Goal: Use online tool/utility: Utilize a website feature to perform a specific function

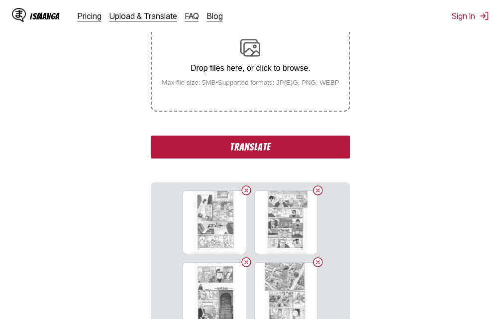
scroll to position [206, 0]
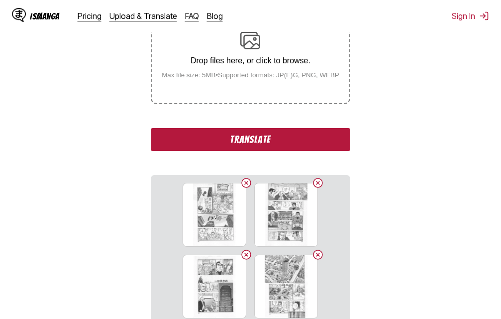
click at [277, 140] on button "Translate" at bounding box center [250, 139] width 199 height 23
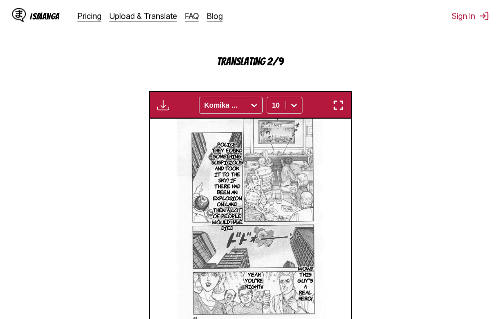
scroll to position [266, 0]
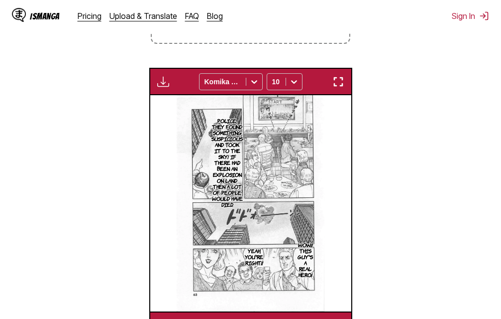
click at [336, 86] on img "button" at bounding box center [338, 82] width 12 height 12
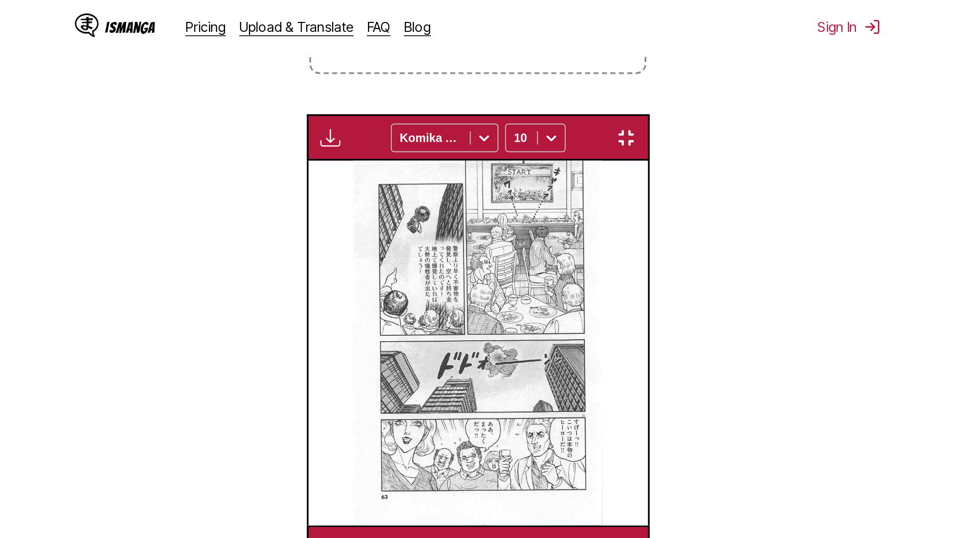
scroll to position [105, 0]
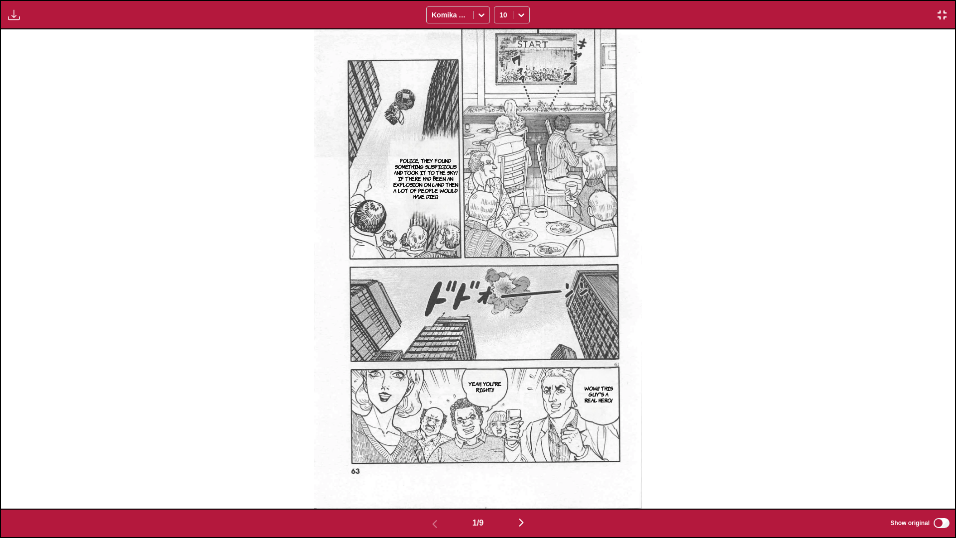
click at [501, 13] on img "button" at bounding box center [942, 15] width 12 height 12
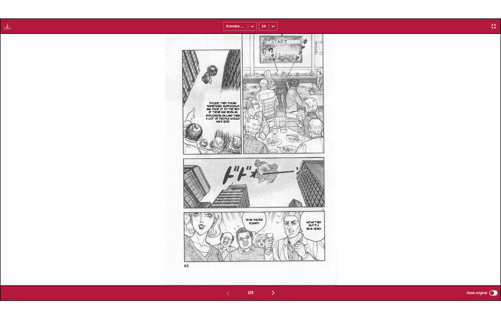
scroll to position [260, 0]
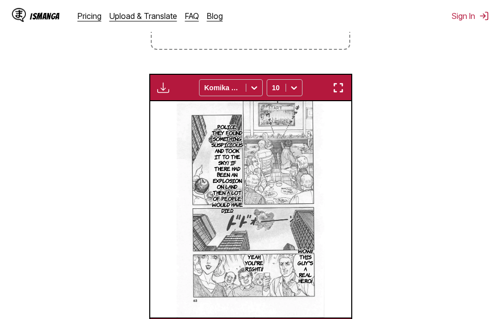
click at [340, 89] on img "button" at bounding box center [338, 88] width 12 height 12
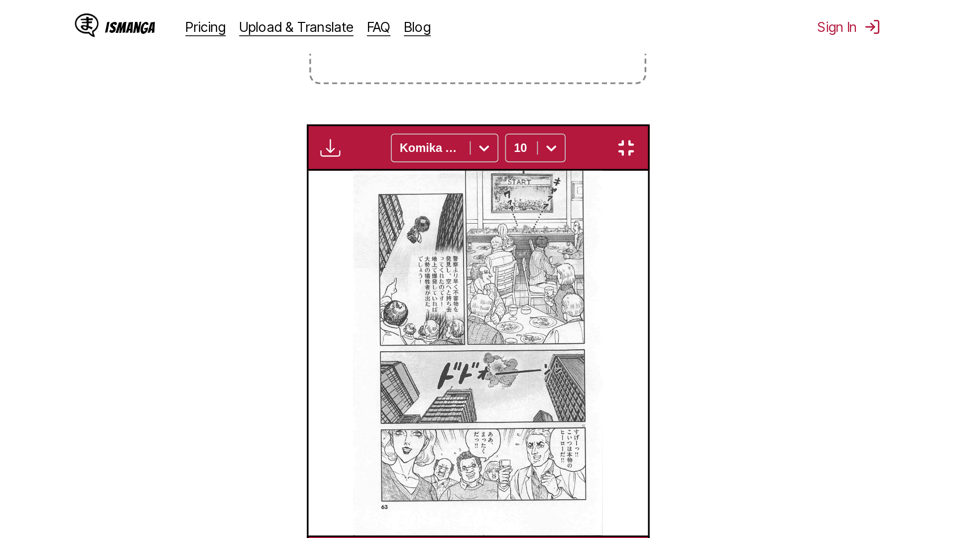
scroll to position [105, 0]
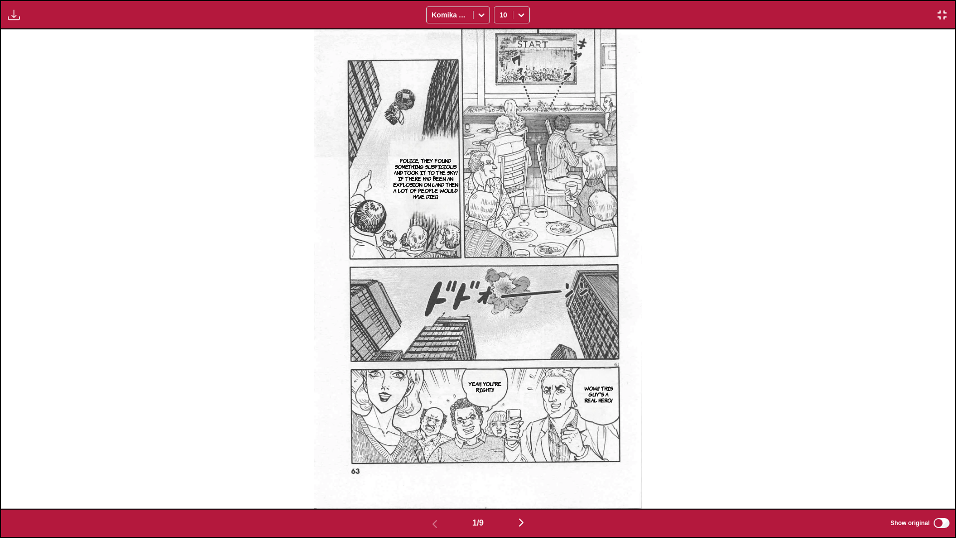
click at [501, 318] on img "button" at bounding box center [521, 522] width 12 height 12
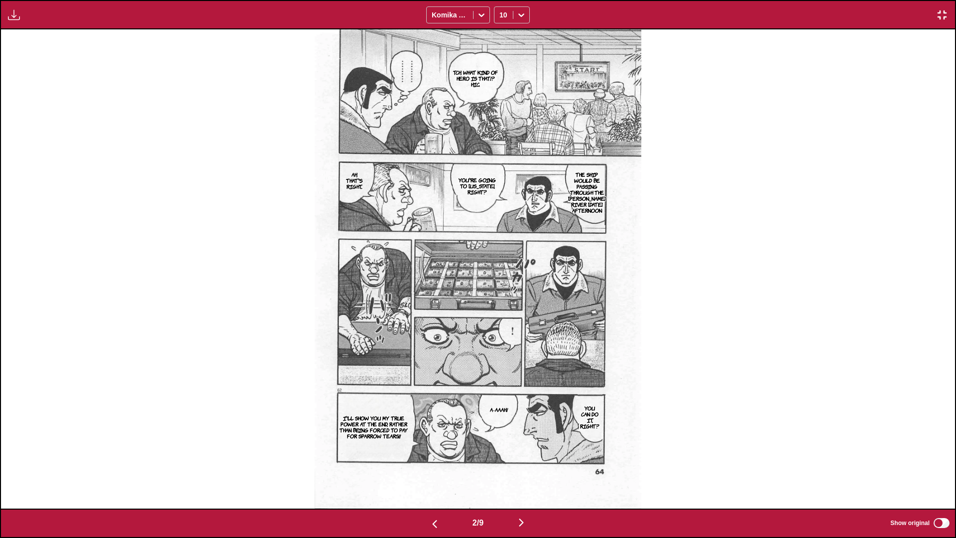
click at [501, 318] on img "button" at bounding box center [521, 522] width 12 height 12
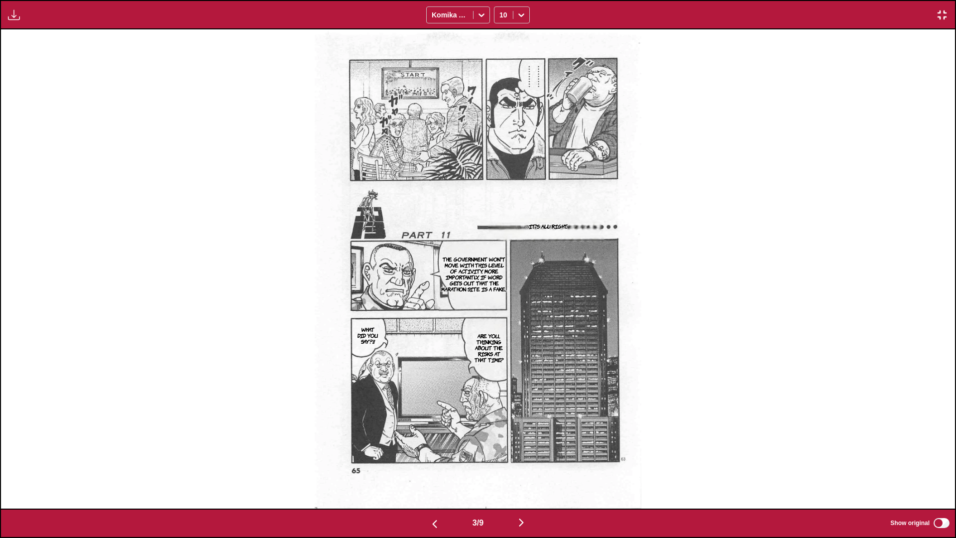
click at [501, 318] on img "button" at bounding box center [521, 522] width 12 height 12
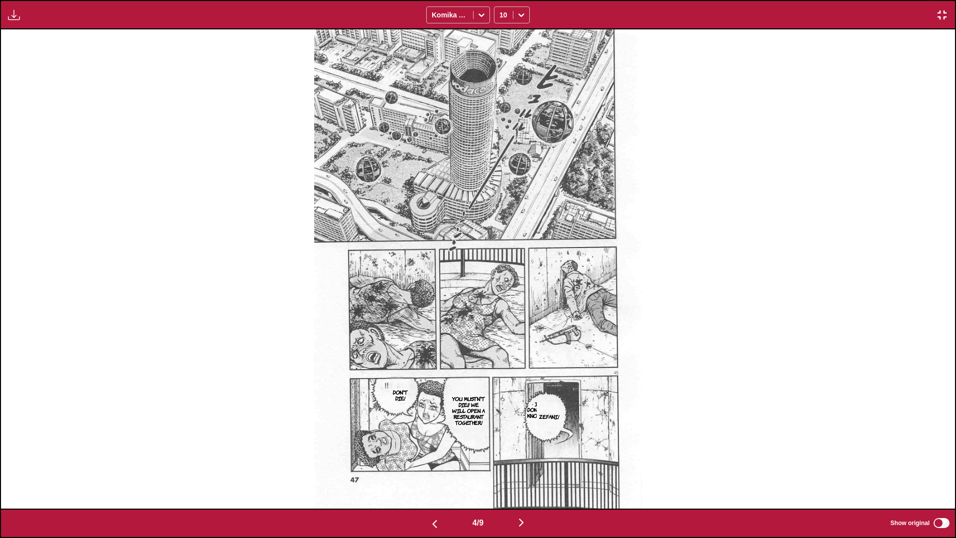
click at [501, 318] on img "button" at bounding box center [521, 522] width 12 height 12
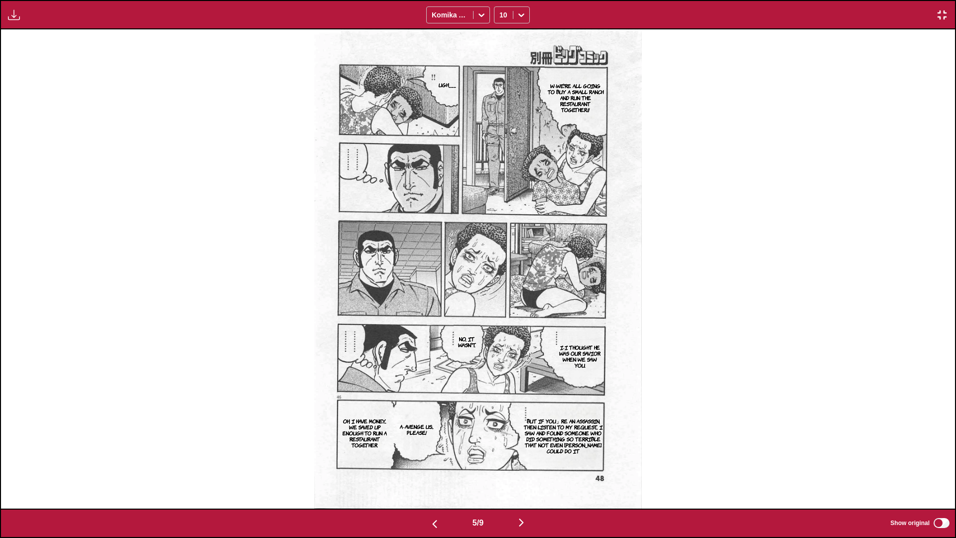
click at [501, 318] on div "5 / 9 Show original" at bounding box center [478, 522] width 956 height 29
click at [501, 318] on img "button" at bounding box center [521, 522] width 12 height 12
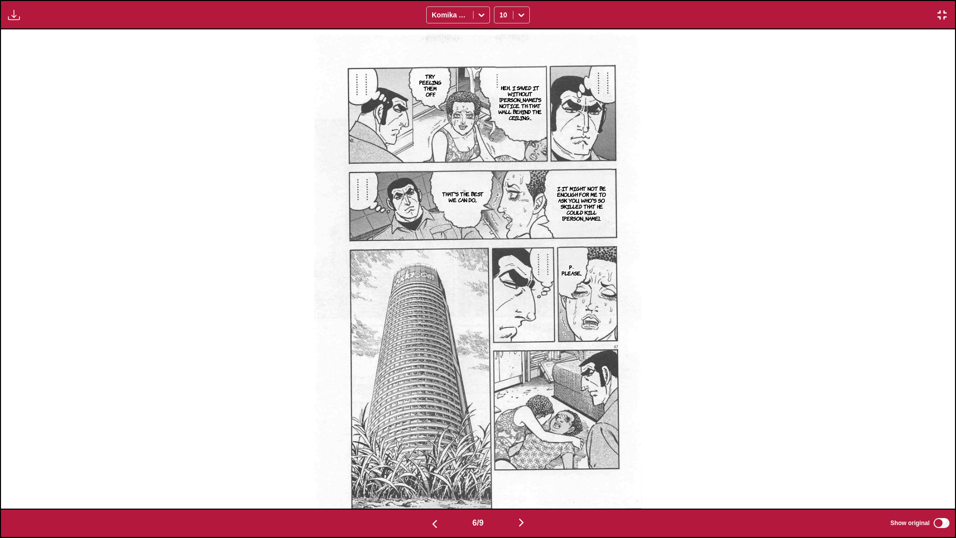
click at [501, 318] on img "button" at bounding box center [521, 522] width 12 height 12
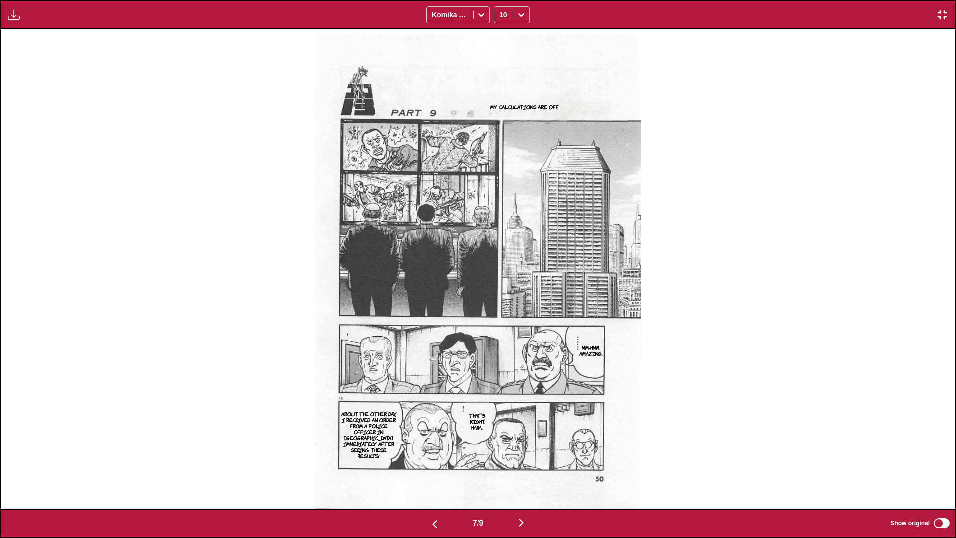
click at [501, 318] on img "button" at bounding box center [521, 522] width 12 height 12
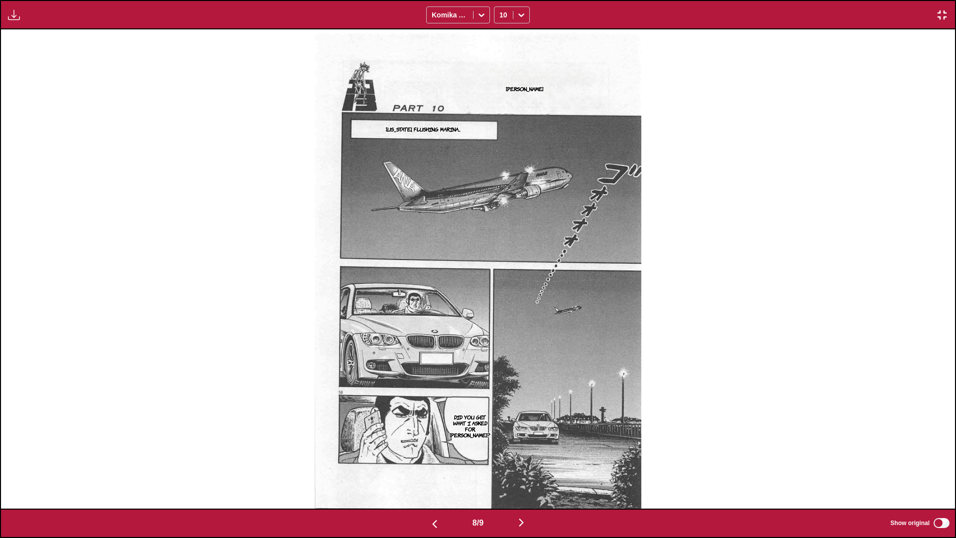
click at [501, 318] on img "button" at bounding box center [521, 522] width 12 height 12
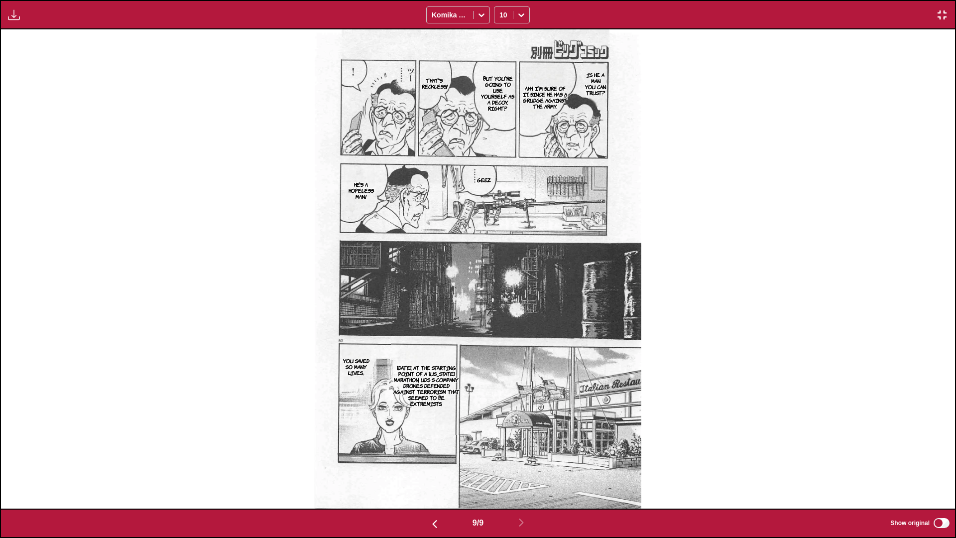
click at [501, 11] on img "button" at bounding box center [942, 15] width 12 height 12
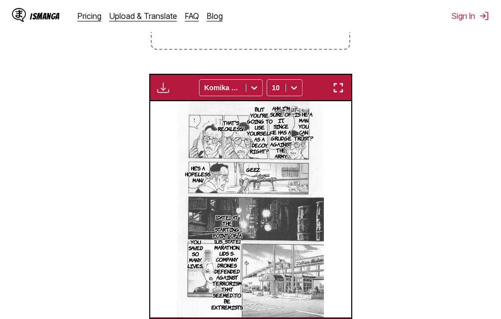
scroll to position [0, 1609]
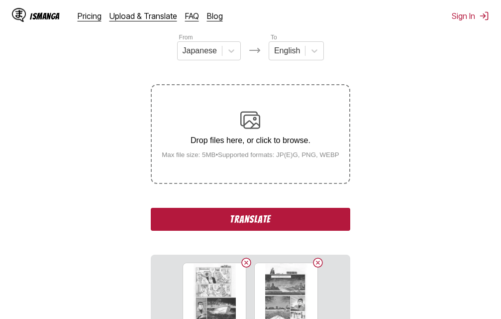
click at [241, 220] on button "Translate" at bounding box center [250, 219] width 199 height 23
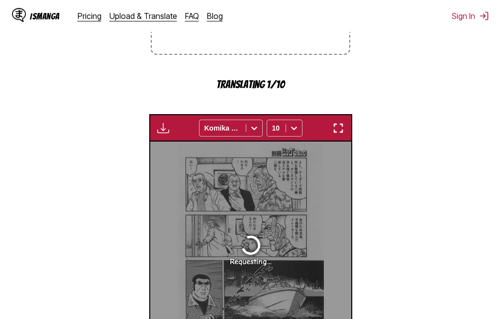
scroll to position [223, 0]
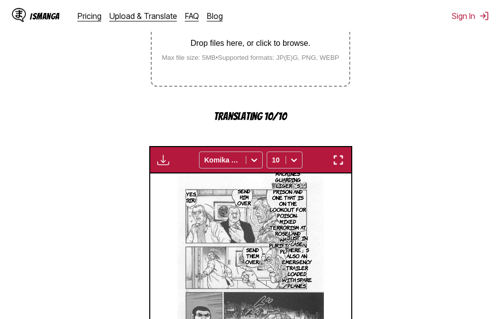
click at [343, 161] on img "button" at bounding box center [338, 160] width 12 height 12
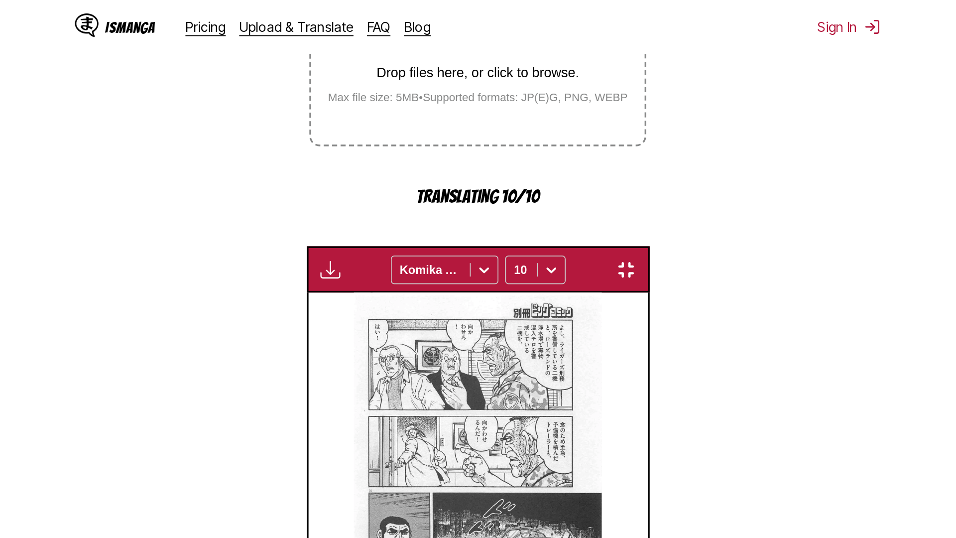
scroll to position [105, 0]
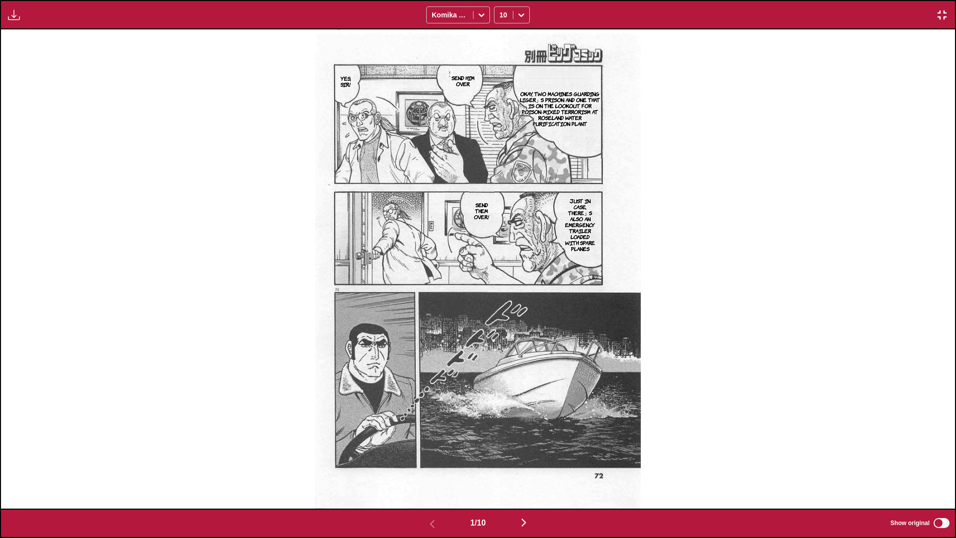
click at [501, 318] on img "button" at bounding box center [524, 522] width 12 height 12
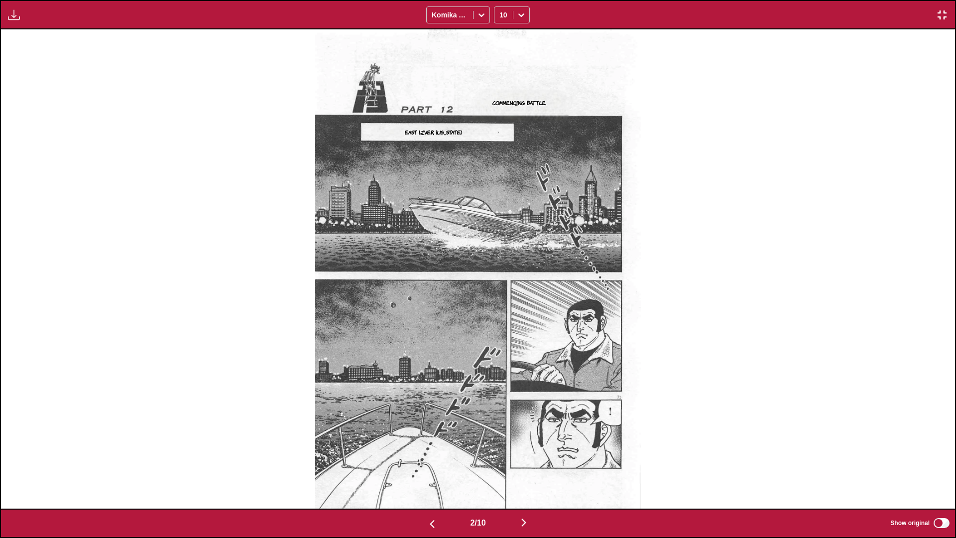
click at [501, 318] on img "button" at bounding box center [524, 522] width 12 height 12
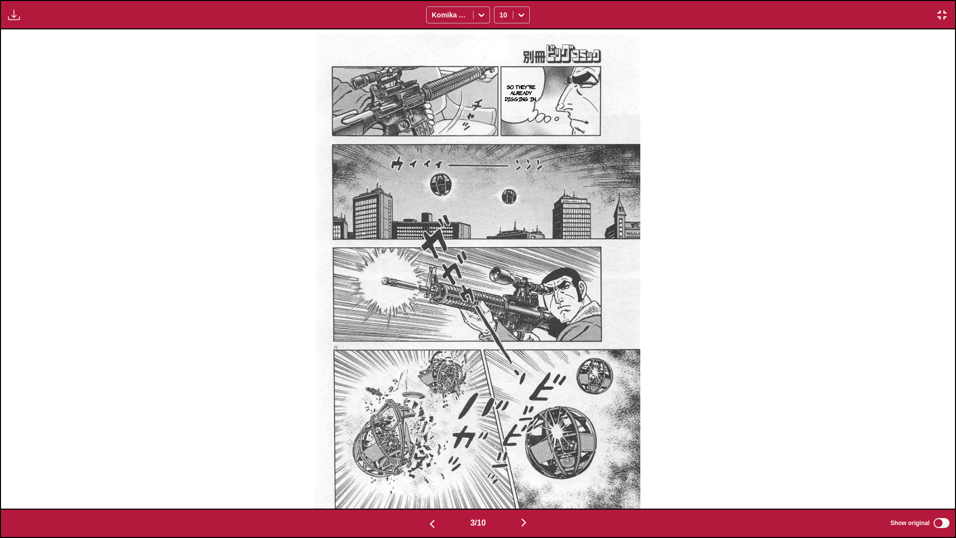
click at [501, 318] on img "button" at bounding box center [524, 522] width 12 height 12
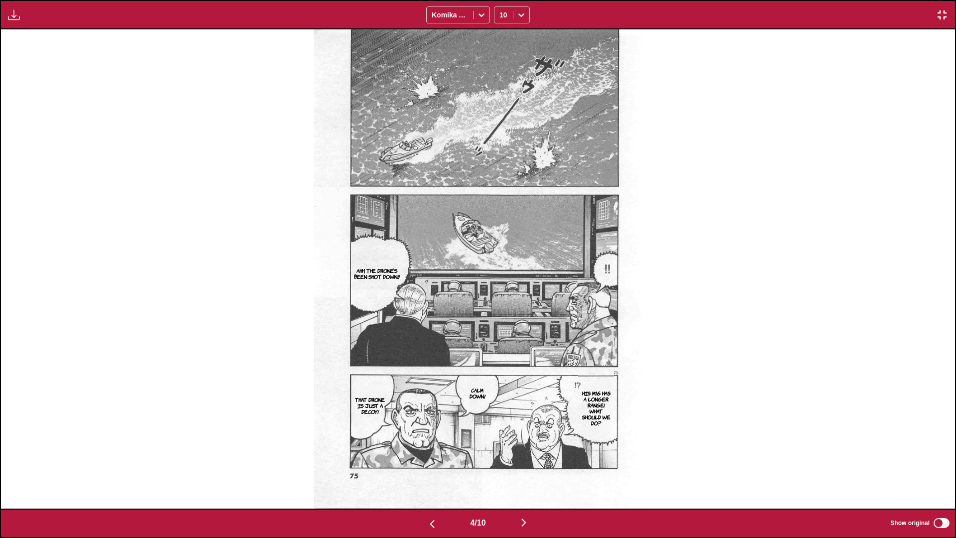
click at [501, 318] on img "button" at bounding box center [524, 522] width 12 height 12
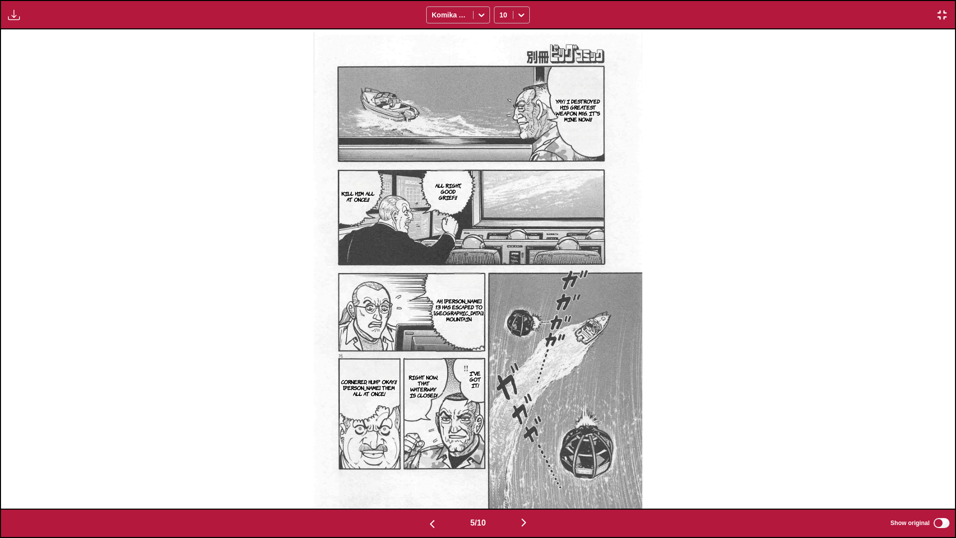
click at [501, 318] on img "button" at bounding box center [524, 522] width 12 height 12
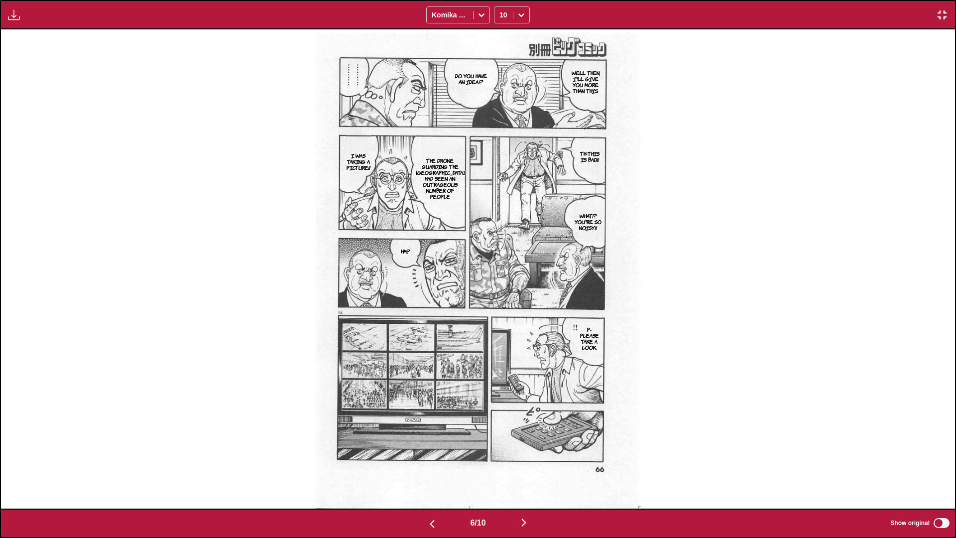
click at [501, 318] on img "button" at bounding box center [524, 522] width 12 height 12
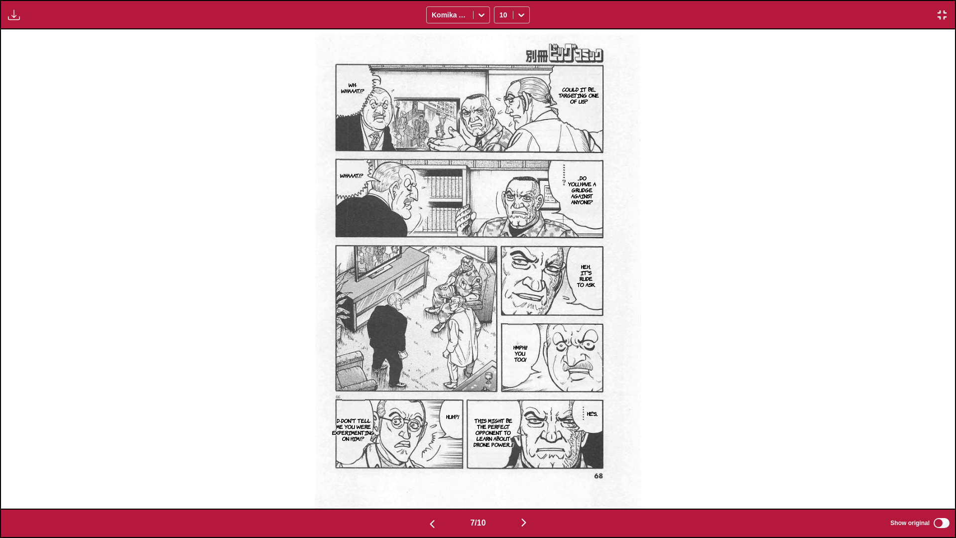
click at [501, 318] on img "button" at bounding box center [524, 522] width 12 height 12
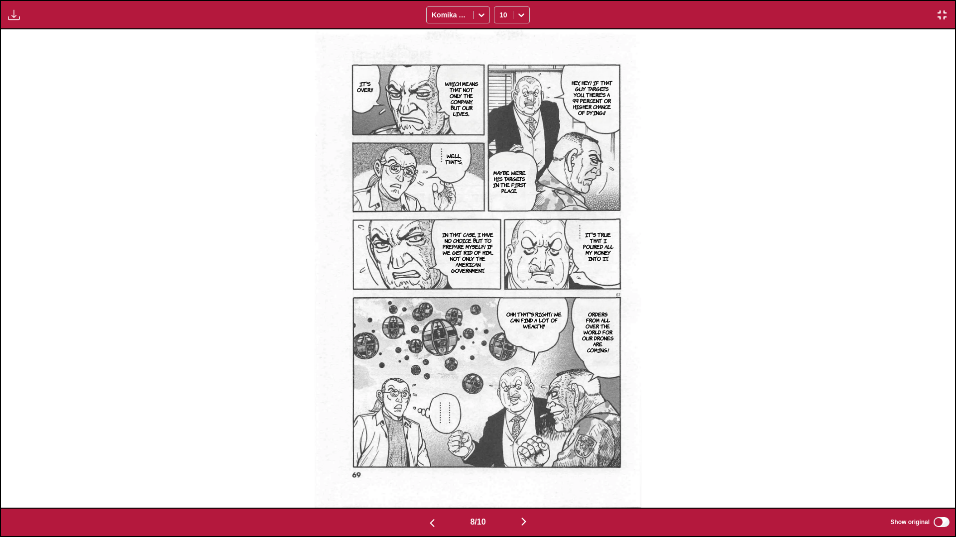
click at [501, 318] on img "button" at bounding box center [524, 522] width 12 height 12
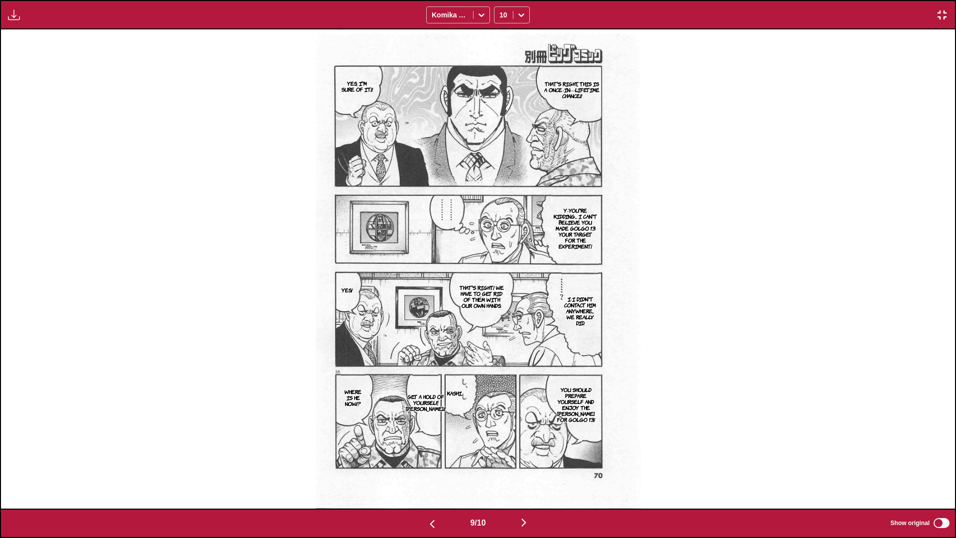
click at [501, 318] on img "button" at bounding box center [524, 522] width 12 height 12
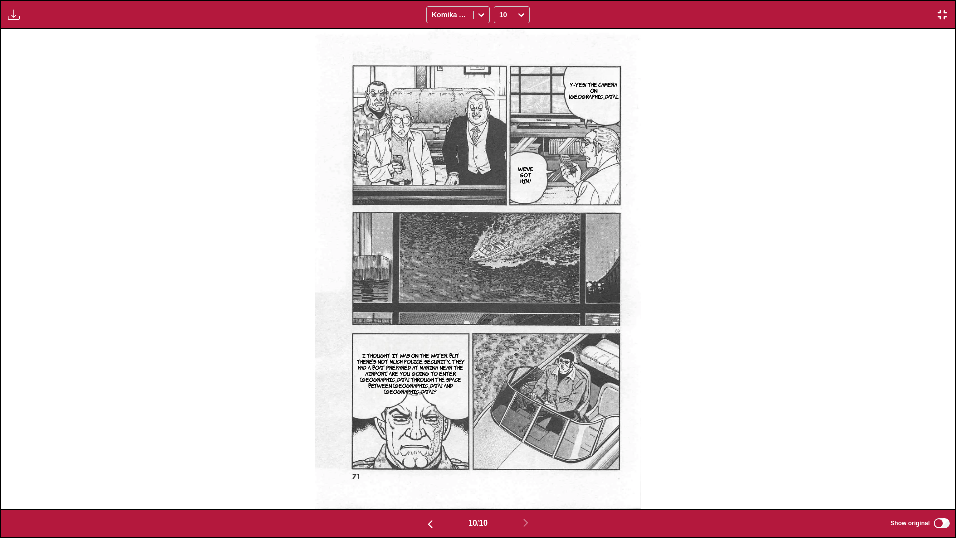
click at [501, 17] on img "button" at bounding box center [942, 15] width 12 height 12
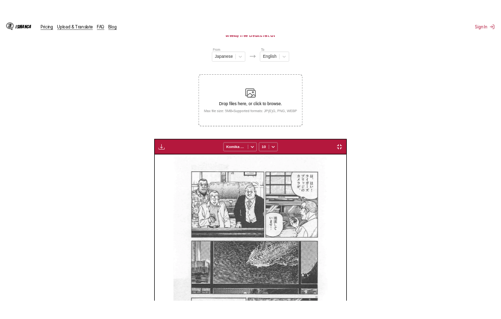
scroll to position [0, 1810]
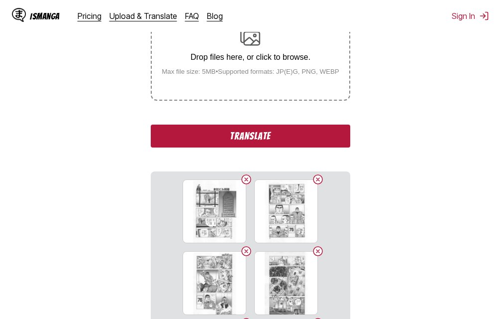
scroll to position [226, 0]
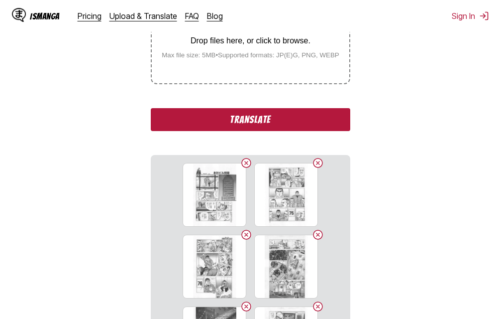
click at [199, 120] on button "Translate" at bounding box center [250, 119] width 199 height 23
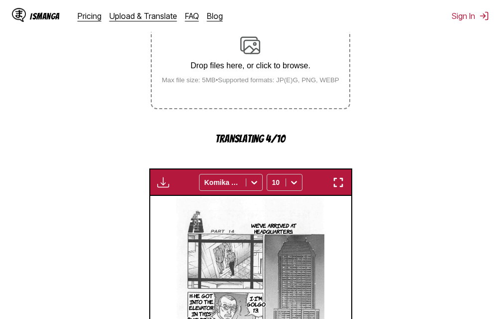
scroll to position [223, 0]
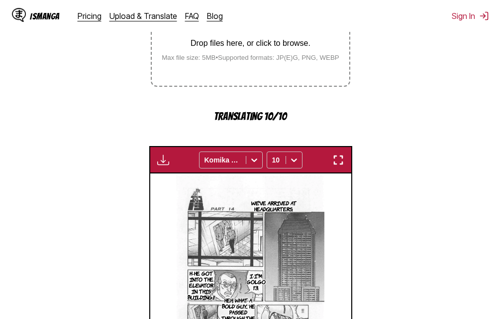
click at [342, 158] on img "button" at bounding box center [338, 160] width 12 height 12
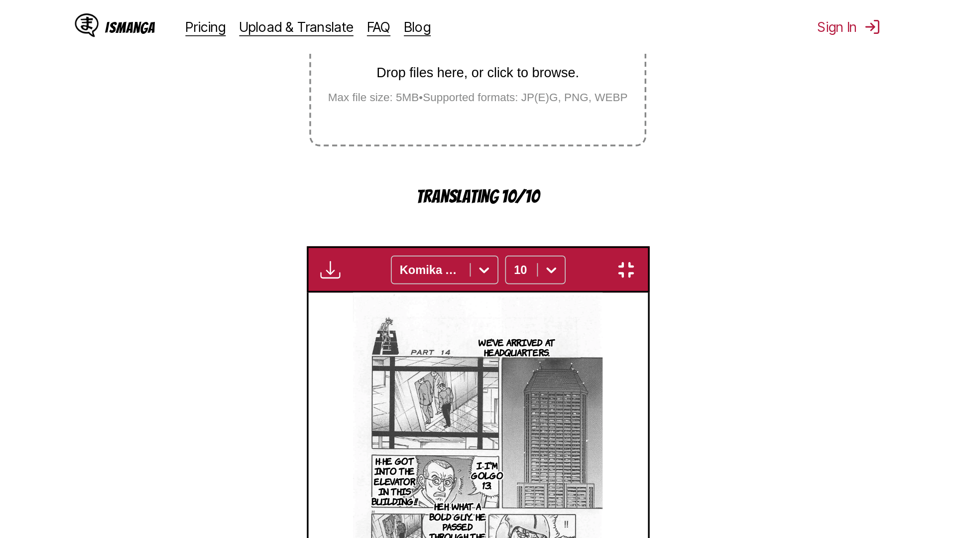
scroll to position [105, 0]
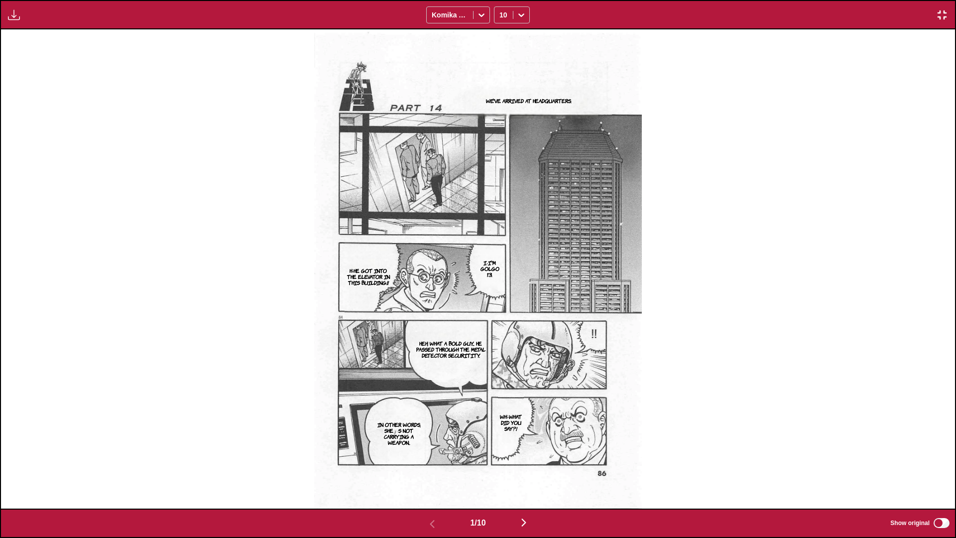
click at [501, 318] on img "button" at bounding box center [524, 522] width 12 height 12
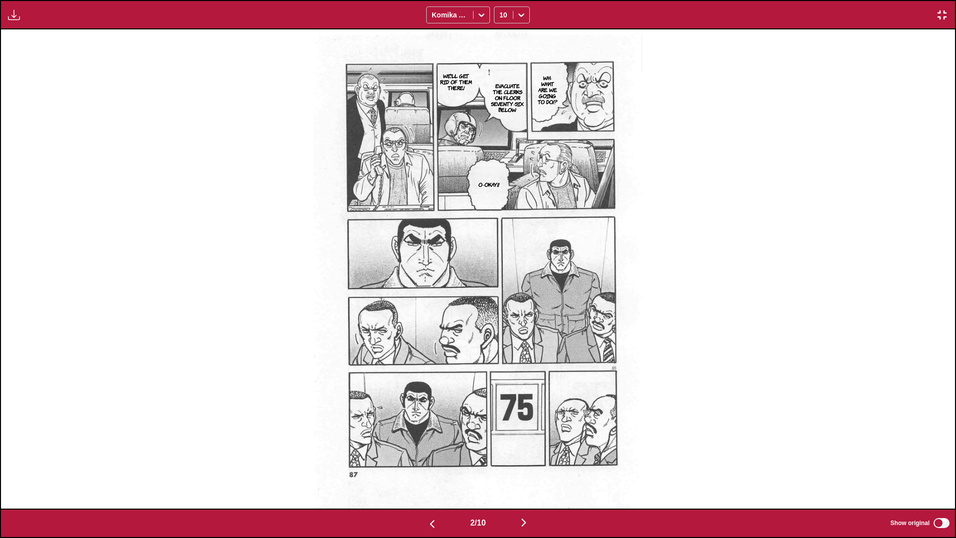
click at [501, 318] on img "button" at bounding box center [524, 522] width 12 height 12
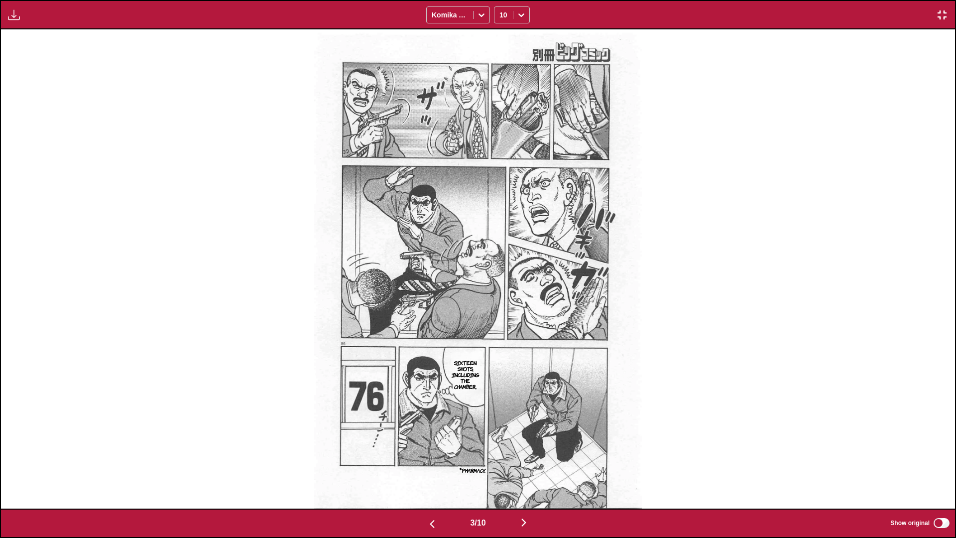
click at [501, 318] on img "button" at bounding box center [524, 522] width 12 height 12
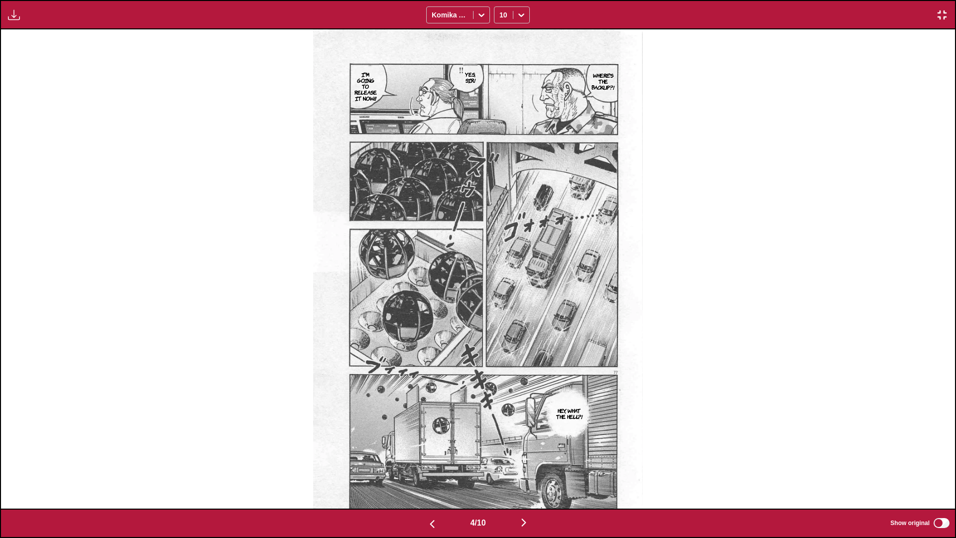
click at [501, 318] on img "button" at bounding box center [524, 522] width 12 height 12
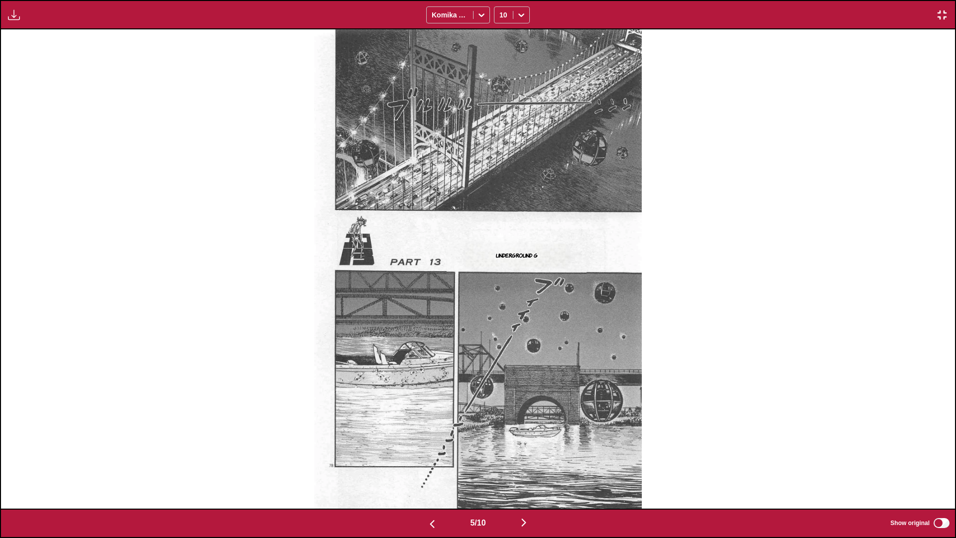
click at [501, 318] on img "button" at bounding box center [524, 522] width 12 height 12
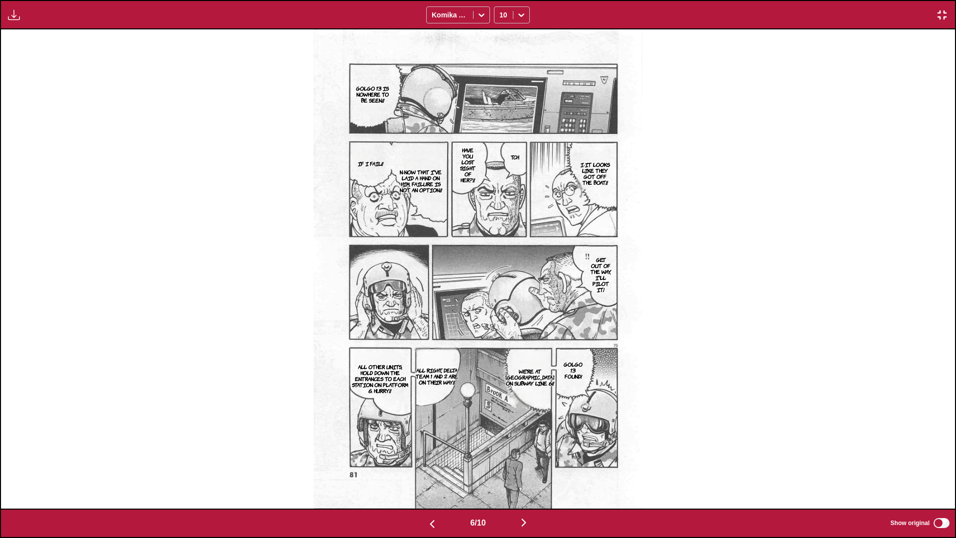
click at [501, 318] on img "button" at bounding box center [524, 522] width 12 height 12
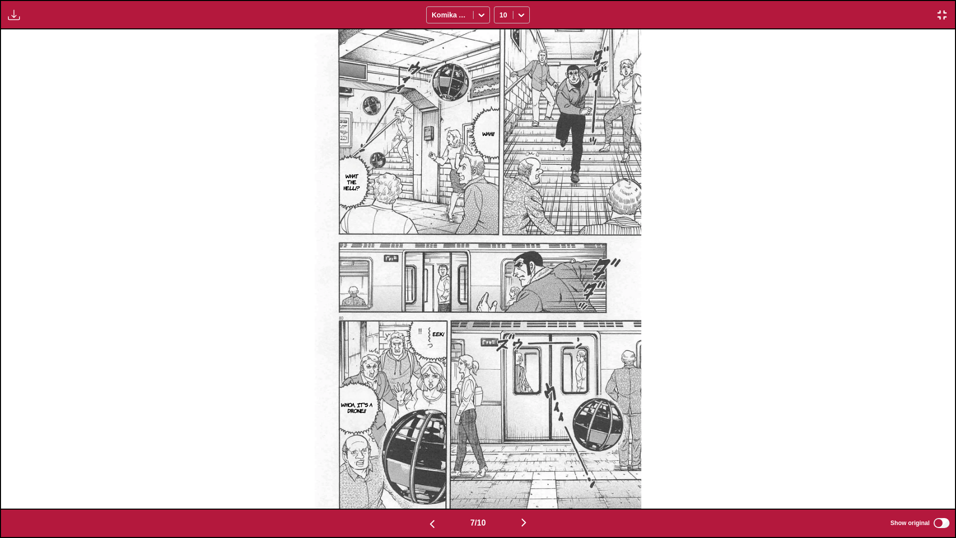
click at [501, 318] on img "button" at bounding box center [524, 522] width 12 height 12
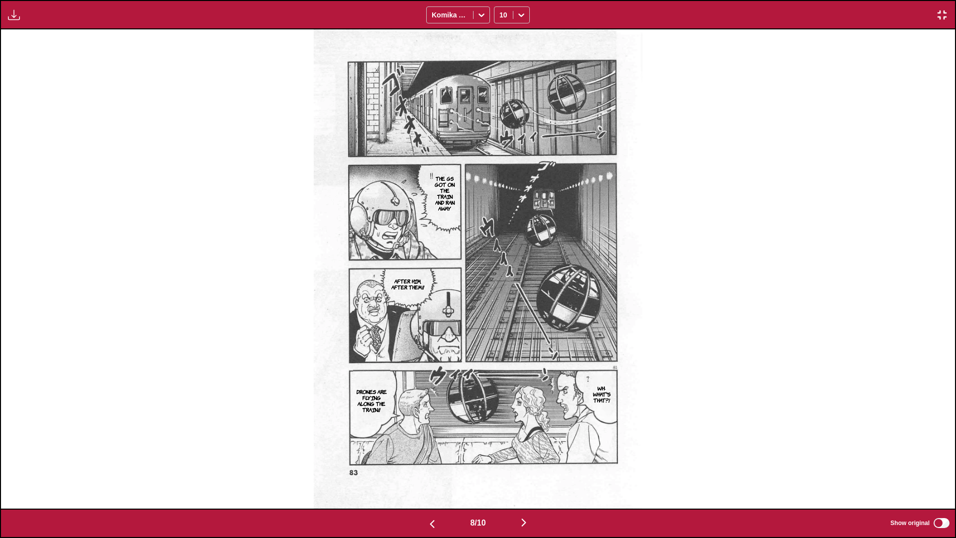
click at [501, 318] on img "button" at bounding box center [524, 522] width 12 height 12
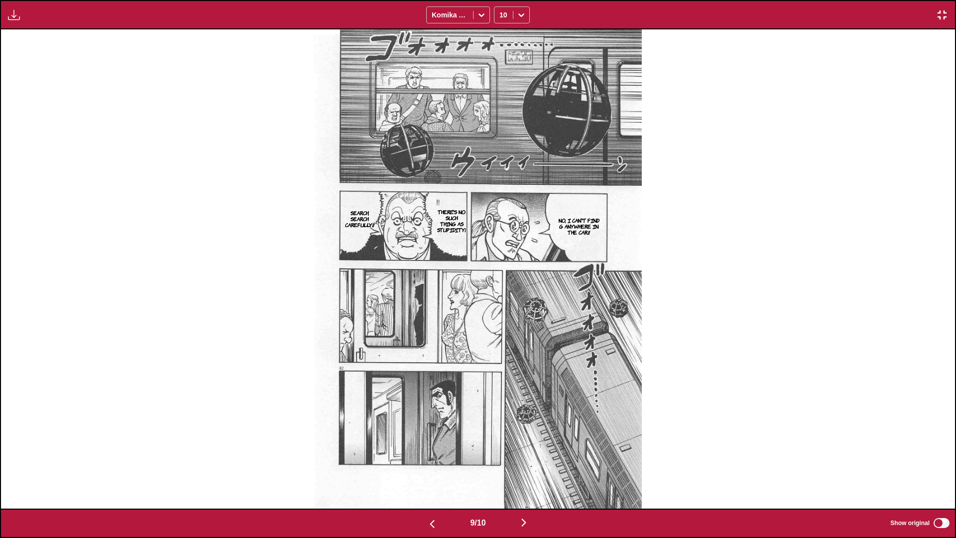
click at [501, 318] on img "button" at bounding box center [524, 522] width 12 height 12
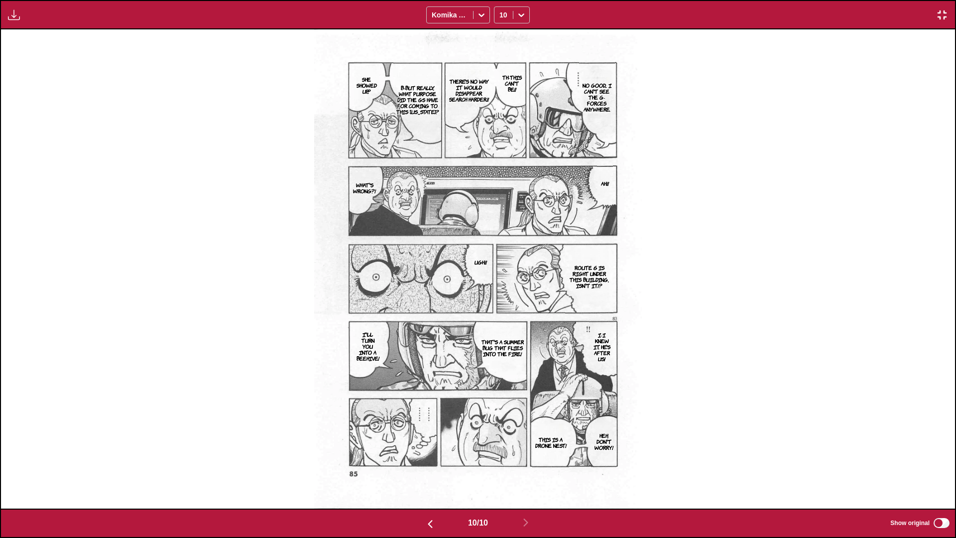
click at [501, 17] on img "button" at bounding box center [942, 15] width 12 height 12
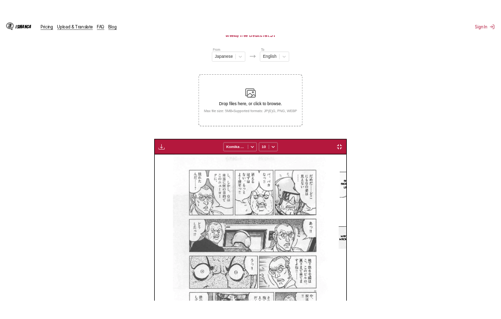
scroll to position [0, 1810]
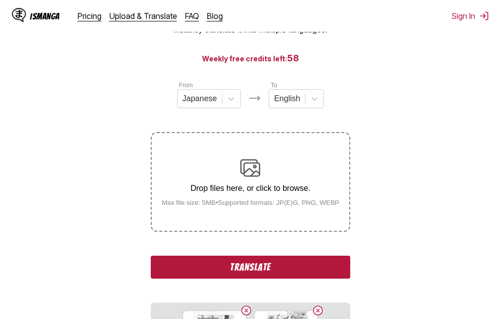
scroll to position [57, 0]
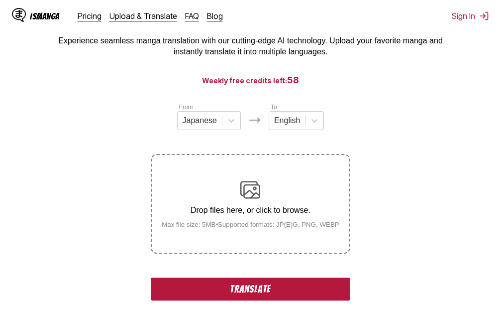
click at [226, 194] on div "Drop files here, or click to browse. Max file size: 5MB • Supported formats: JP…" at bounding box center [251, 204] width 194 height 48
click at [0, 0] on input "Drop files here, or click to browse. Max file size: 5MB • Supported formats: JP…" at bounding box center [0, 0] width 0 height 0
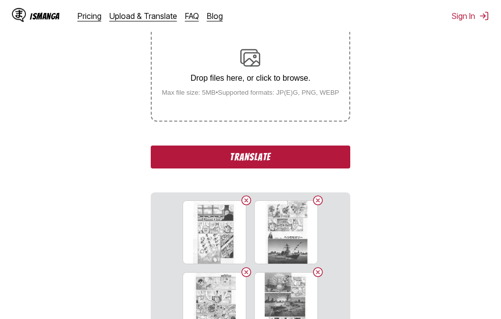
scroll to position [256, 0]
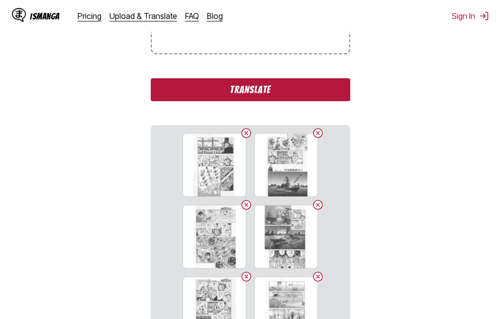
click at [210, 86] on button "Translate" at bounding box center [250, 89] width 199 height 23
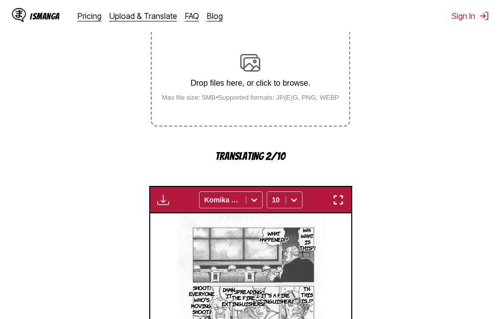
scroll to position [167, 0]
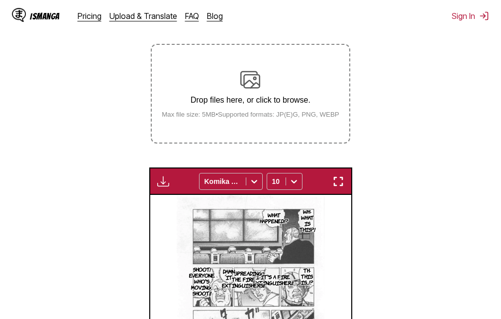
click at [337, 184] on img "button" at bounding box center [338, 181] width 12 height 12
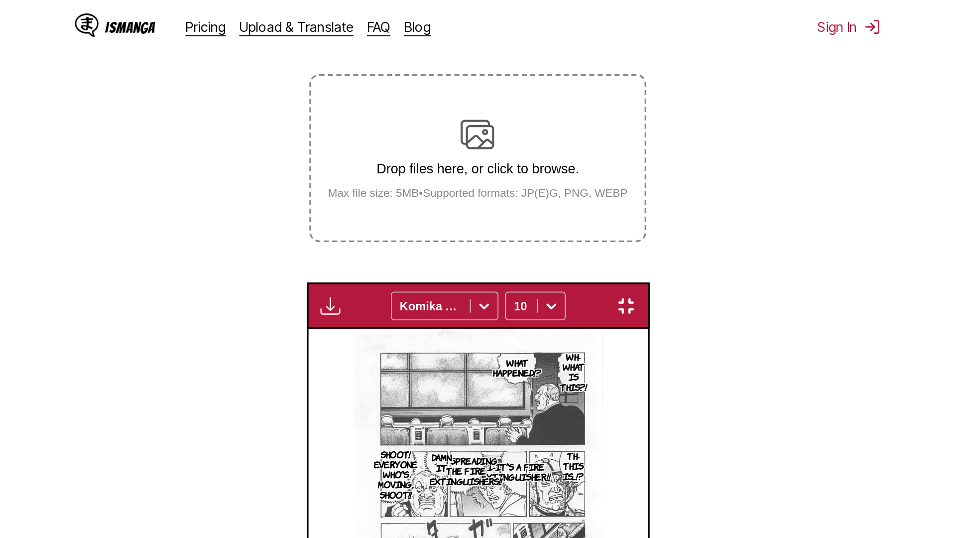
scroll to position [105, 0]
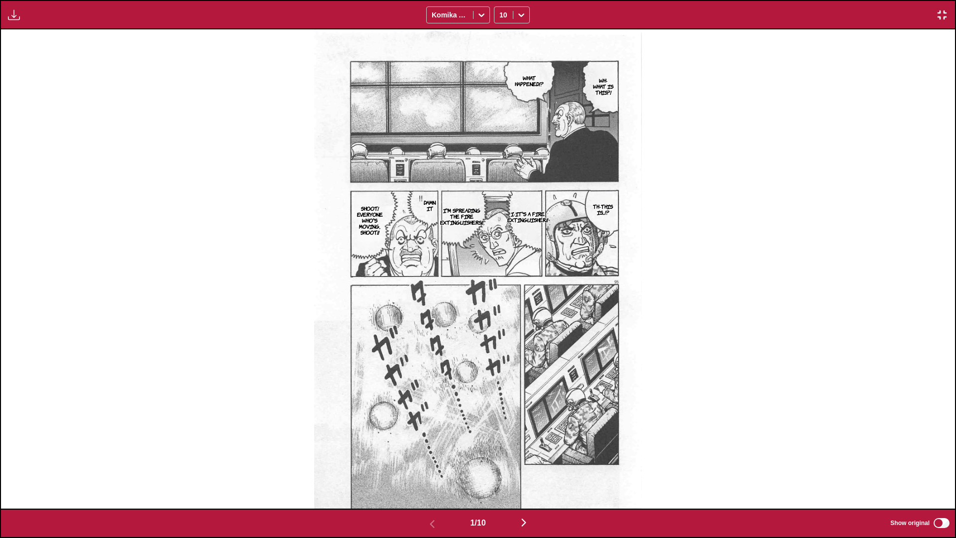
click at [501, 318] on img "button" at bounding box center [524, 522] width 12 height 12
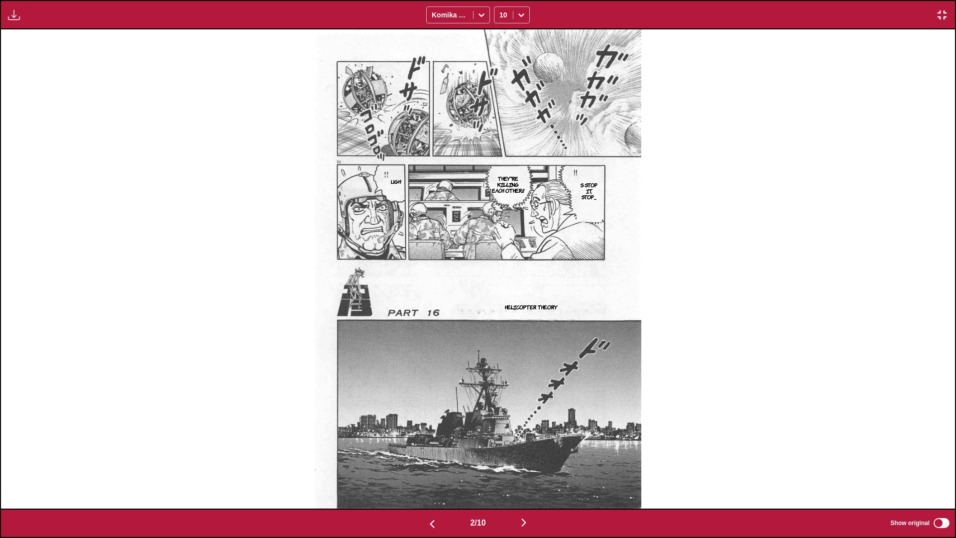
click at [501, 318] on img "button" at bounding box center [524, 522] width 12 height 12
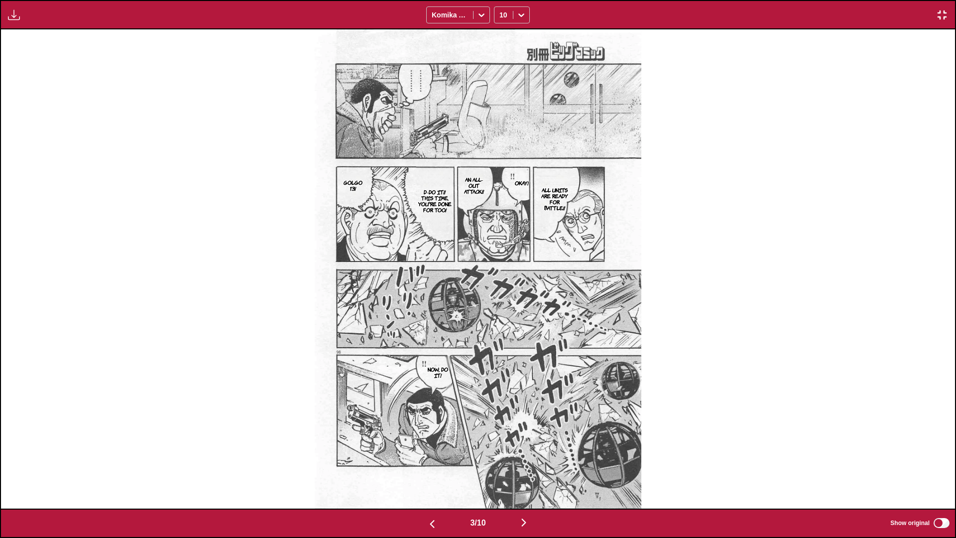
click at [501, 318] on img "button" at bounding box center [524, 522] width 12 height 12
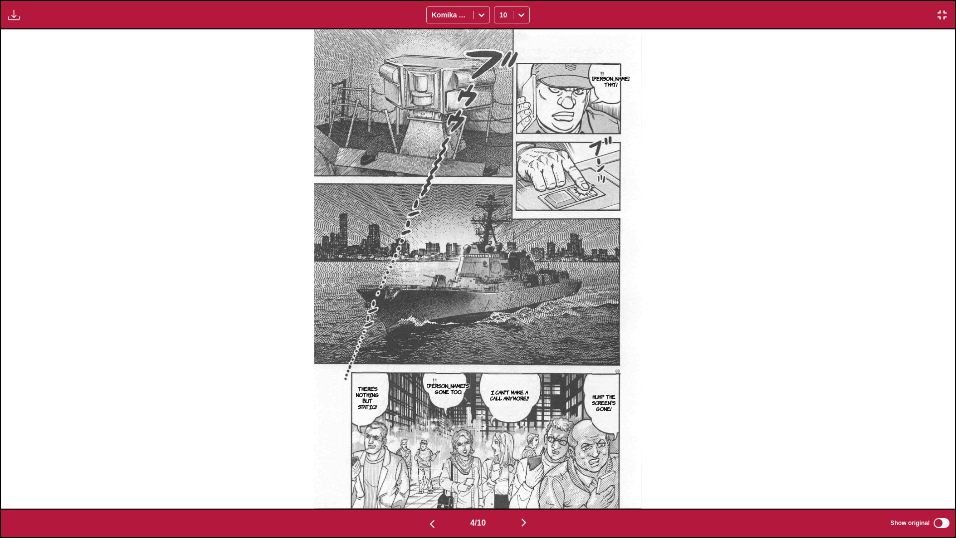
click at [501, 318] on img "button" at bounding box center [524, 522] width 12 height 12
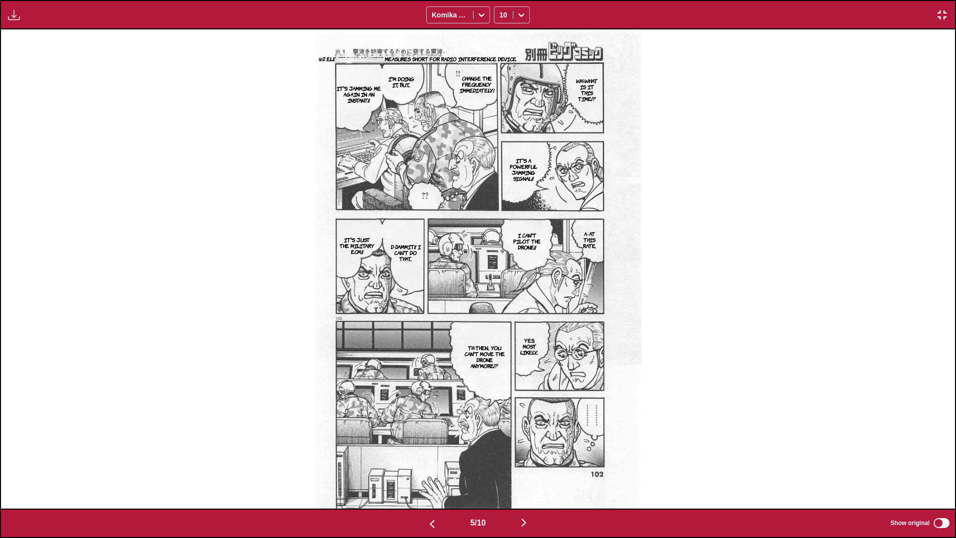
click at [501, 318] on img "button" at bounding box center [524, 522] width 12 height 12
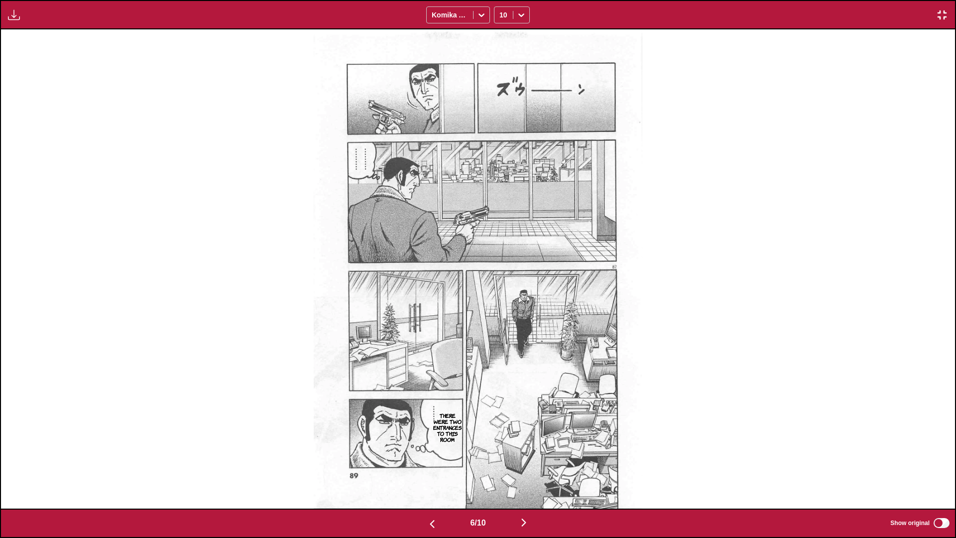
click at [501, 318] on img "button" at bounding box center [524, 522] width 12 height 12
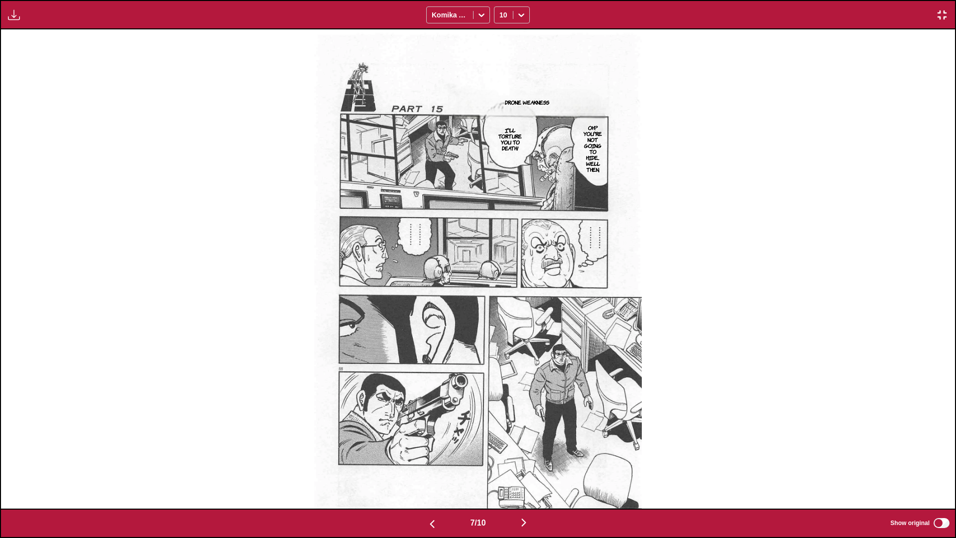
click at [501, 318] on img "button" at bounding box center [524, 522] width 12 height 12
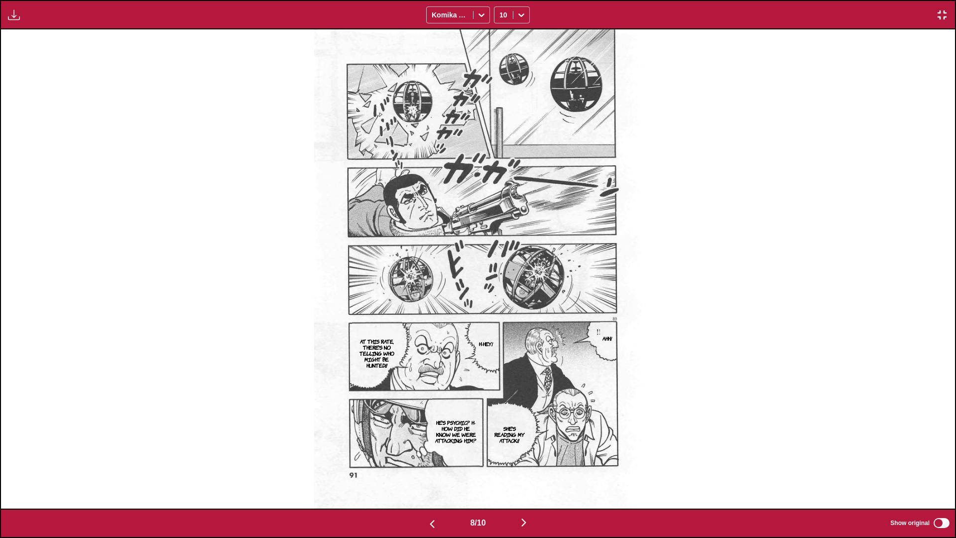
click at [501, 318] on img "button" at bounding box center [524, 522] width 12 height 12
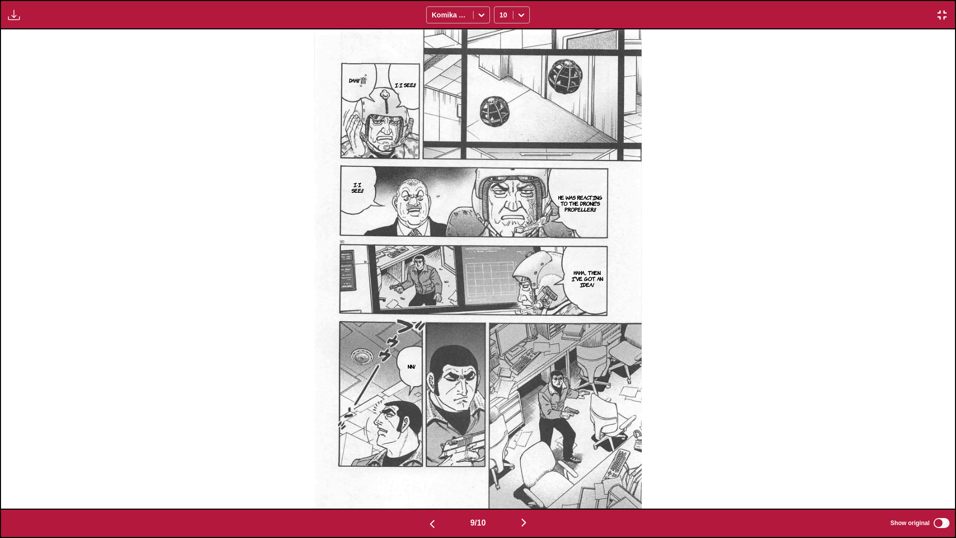
click at [501, 318] on img "button" at bounding box center [524, 522] width 12 height 12
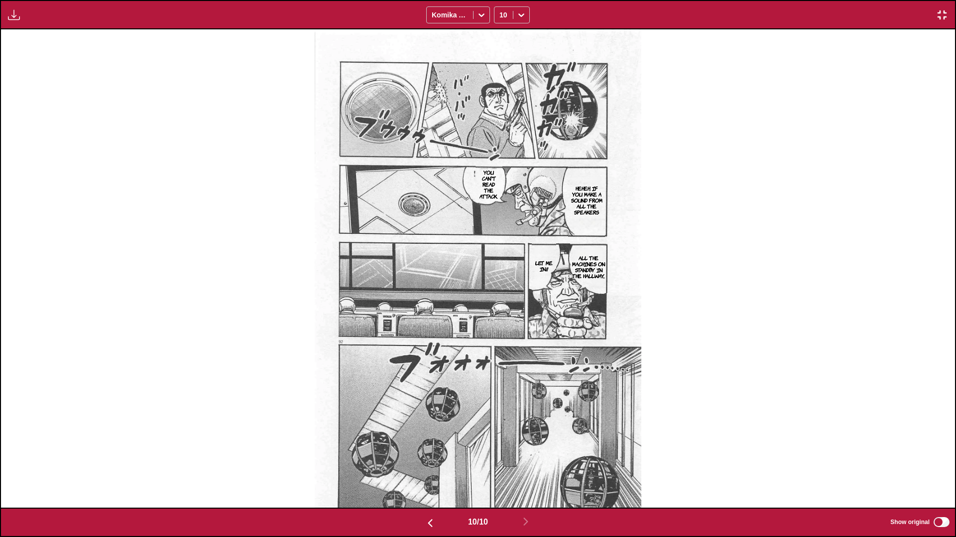
click at [501, 22] on div "Available for premium users only Komika Axis 10" at bounding box center [478, 14] width 956 height 29
click at [501, 15] on img "button" at bounding box center [942, 15] width 12 height 12
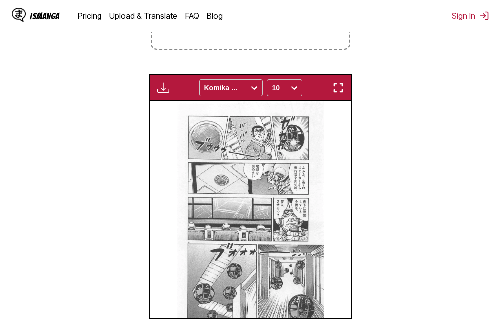
scroll to position [0, 1810]
